Goal: Answer question/provide support: Share knowledge or assist other users

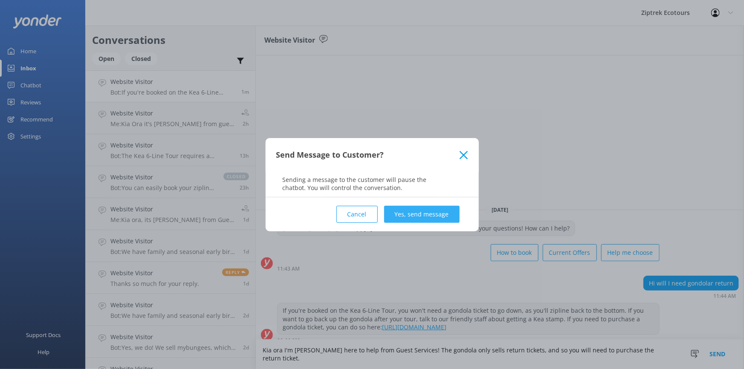
type textarea "Kia ora I'm [PERSON_NAME] here to help from Guest Services! The gondola only se…"
click at [431, 209] on button "Yes, send message" at bounding box center [421, 214] width 75 height 17
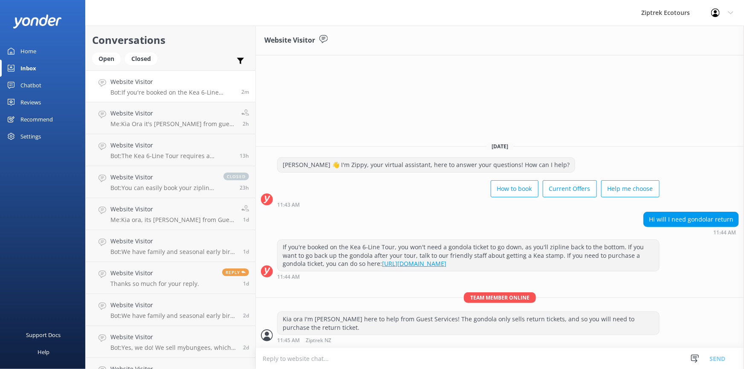
click at [21, 83] on div "Chatbot" at bounding box center [30, 85] width 21 height 17
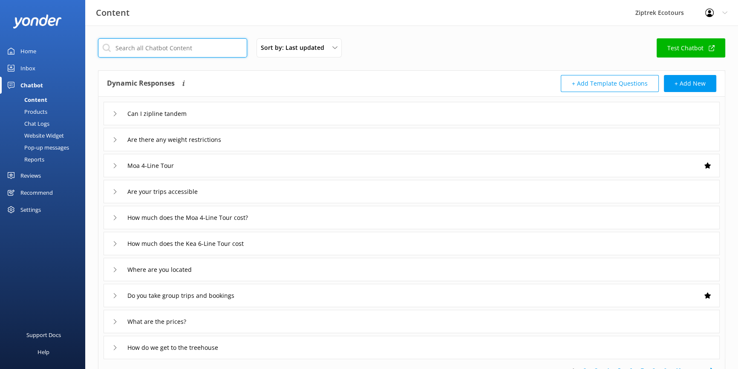
click at [165, 48] on input "text" at bounding box center [172, 47] width 149 height 19
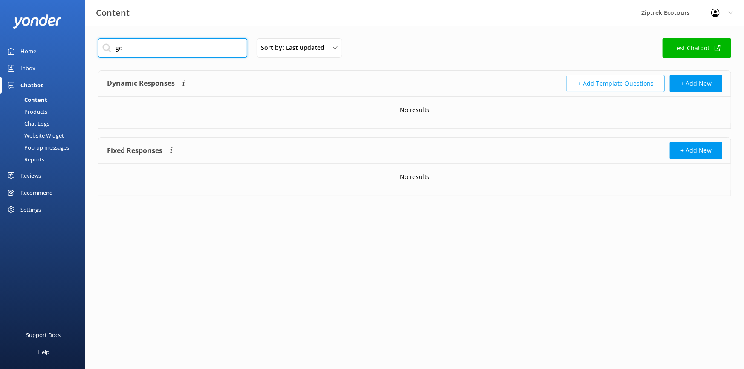
type input "g"
type input "o"
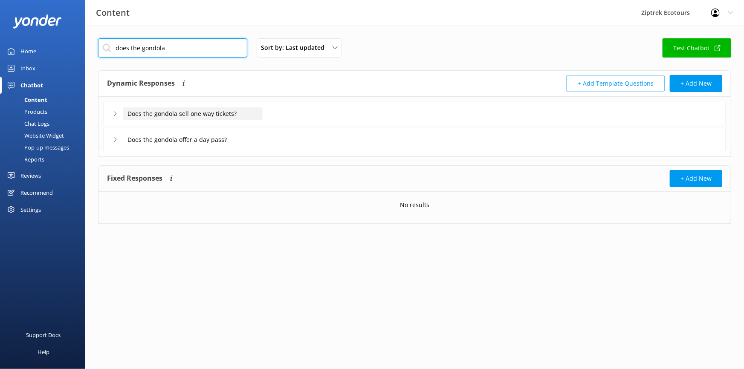
type input "does the gondola"
click at [213, 119] on input "Does the gondola sell one way tickets?" at bounding box center [193, 113] width 140 height 13
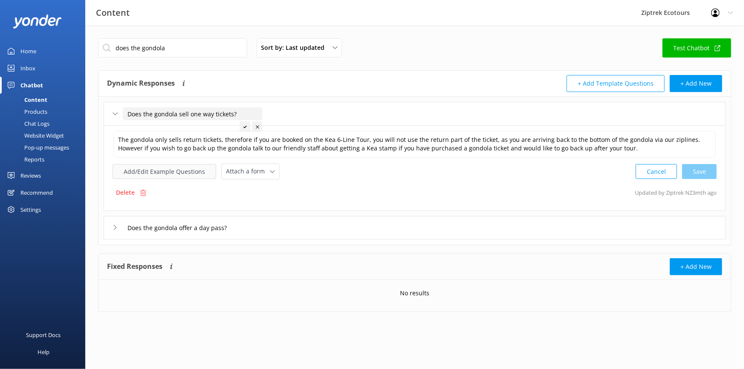
click at [185, 175] on button "Add/Edit Example Questions" at bounding box center [165, 171] width 104 height 15
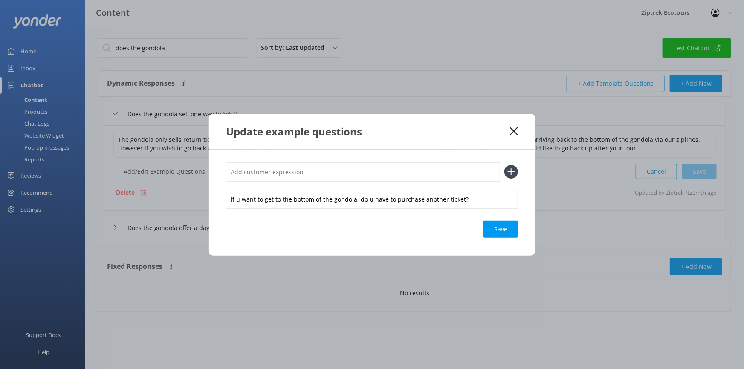
click at [302, 171] on input "text" at bounding box center [363, 171] width 274 height 19
paste input "Hi will I need gondolar return"
click at [292, 171] on input "Hi will I need gondolar return" at bounding box center [363, 171] width 274 height 19
type input "Hi will I need gondola return"
click at [511, 175] on icon at bounding box center [511, 172] width 14 height 14
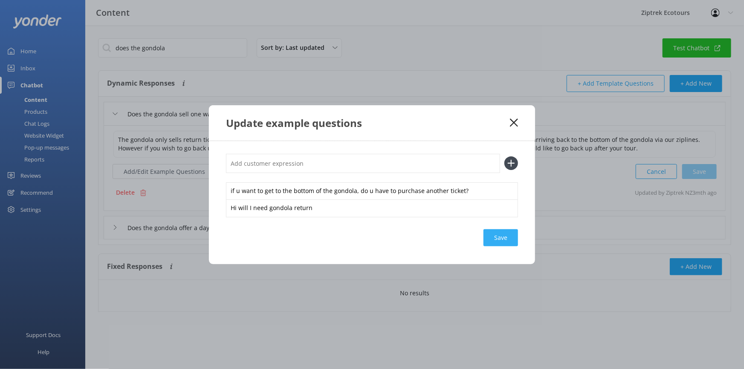
click at [505, 239] on div "Save" at bounding box center [500, 237] width 35 height 17
click at [516, 120] on use at bounding box center [514, 123] width 8 height 8
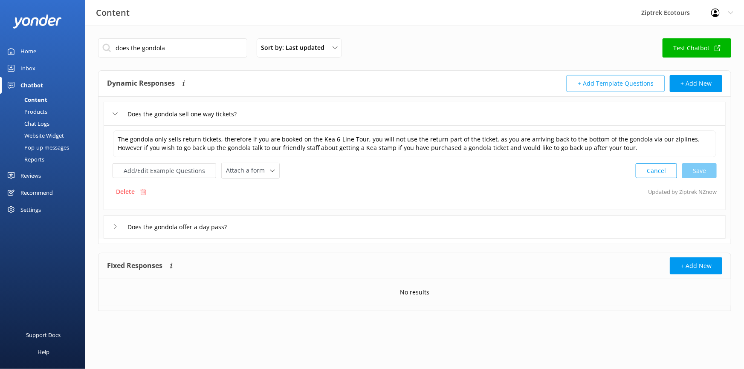
click at [25, 49] on div "Home" at bounding box center [28, 51] width 16 height 17
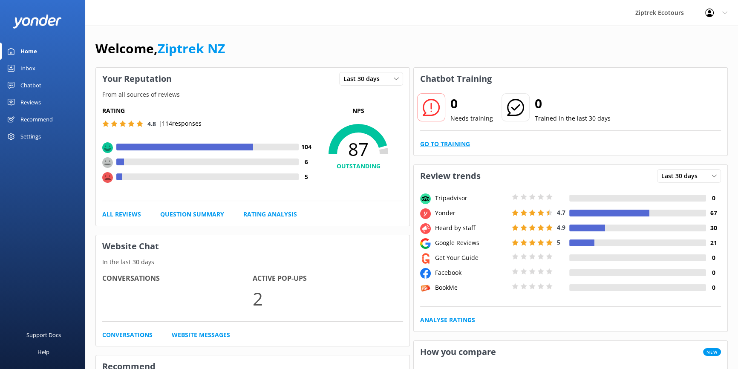
click at [455, 142] on link "Go to Training" at bounding box center [445, 143] width 50 height 9
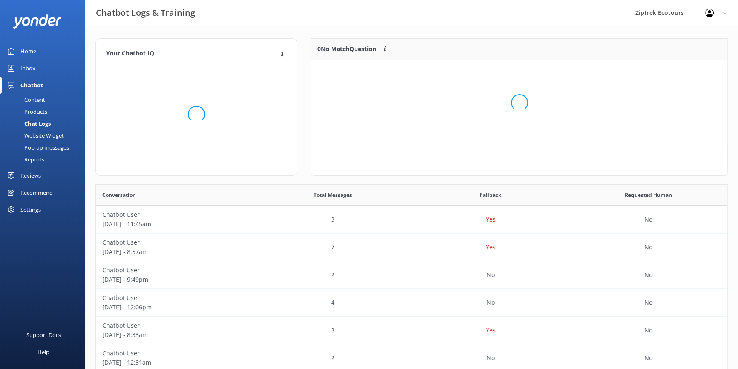
scroll to position [58, 411]
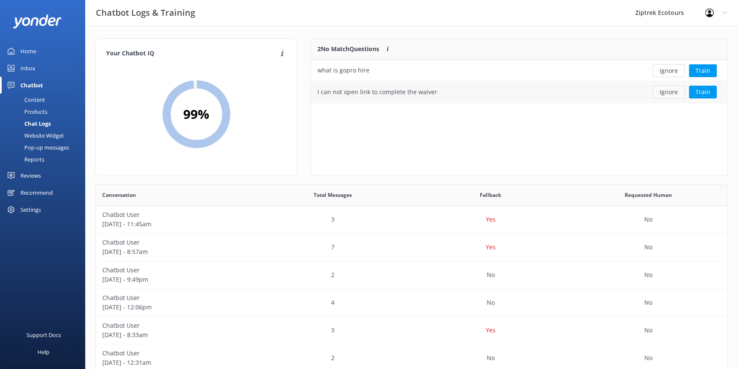
click at [677, 93] on button "Ignore" at bounding box center [669, 92] width 32 height 13
click at [712, 69] on button "Train" at bounding box center [703, 70] width 28 height 13
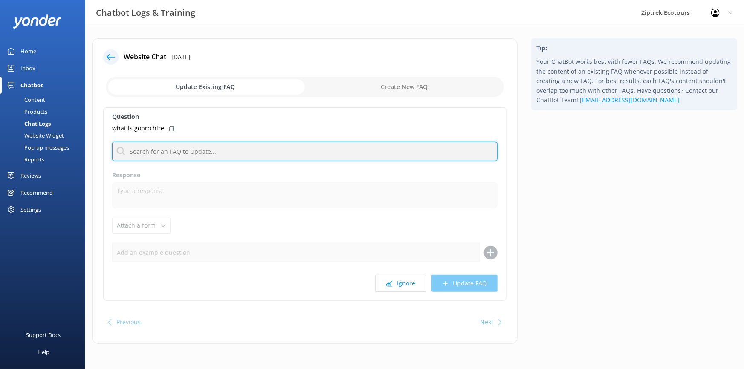
click at [199, 154] on input "text" at bounding box center [304, 151] width 385 height 19
type input "gopro"
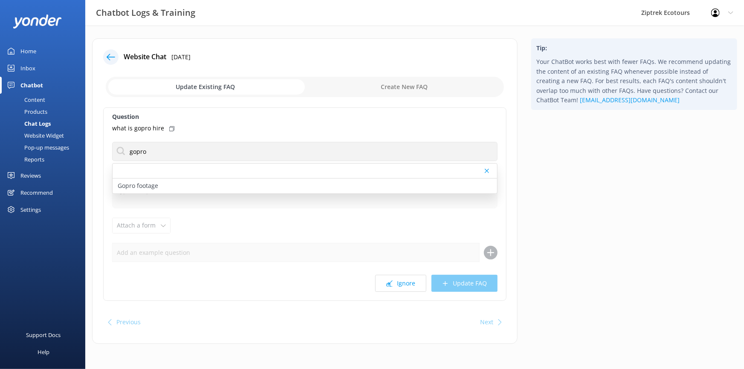
click at [552, 153] on div "Tip: Your ChatBot works best with fewer FAQs. We recommend updating the content…" at bounding box center [634, 195] width 220 height 314
click at [398, 84] on input "checkbox" at bounding box center [305, 87] width 398 height 20
checkbox input "true"
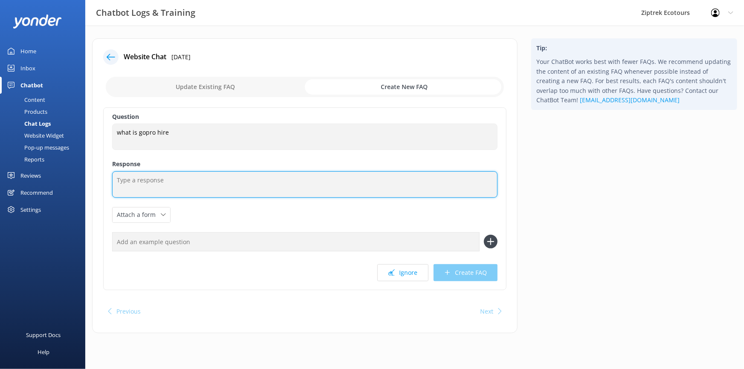
click at [168, 187] on textarea at bounding box center [304, 184] width 385 height 26
type textarea "W"
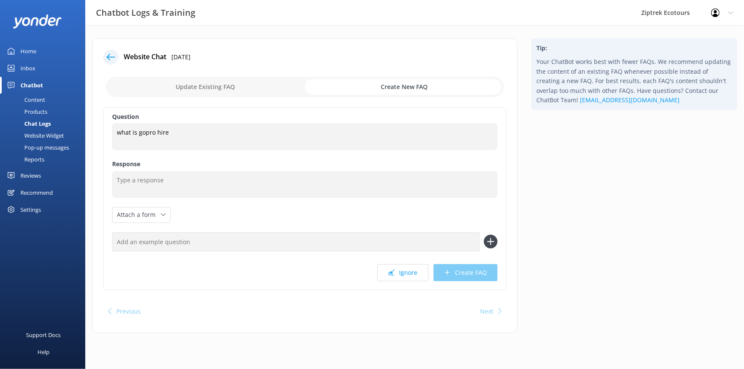
click at [26, 54] on div "Home" at bounding box center [28, 51] width 16 height 17
